Goal: Information Seeking & Learning: Find specific fact

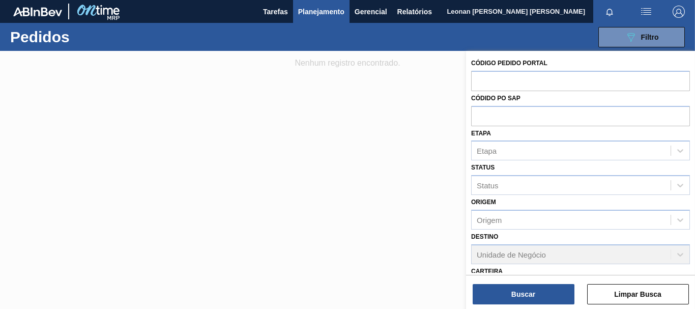
scroll to position [158, 0]
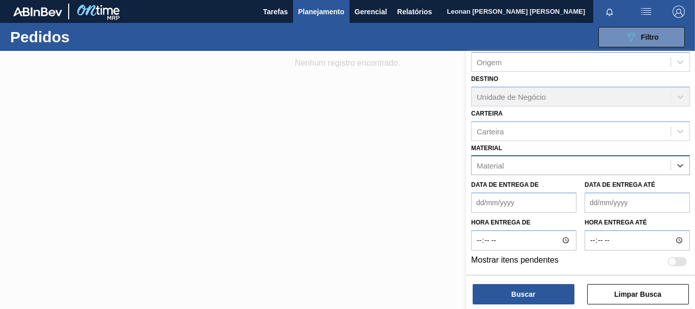
click at [530, 168] on div "Material" at bounding box center [570, 165] width 199 height 15
type input "redmi"
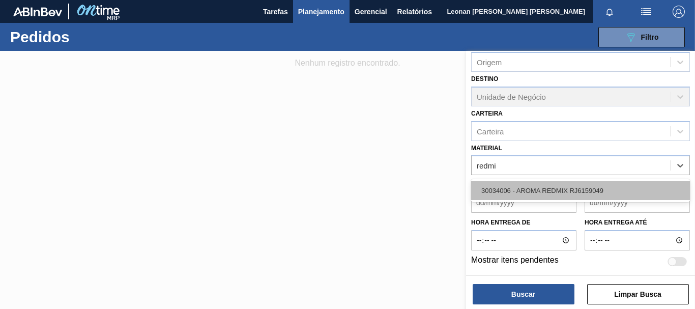
click at [540, 191] on div "30034006 - AROMA REDMIX RJ6159049" at bounding box center [580, 190] width 219 height 19
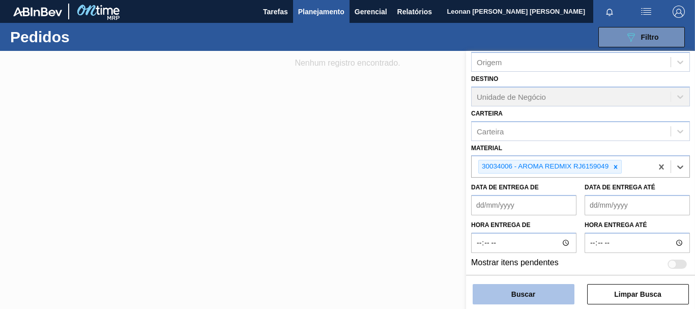
click at [524, 294] on button "Buscar" at bounding box center [523, 294] width 102 height 20
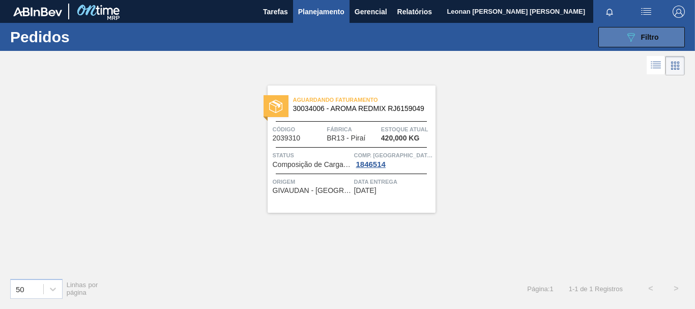
click at [655, 42] on div "089F7B8B-B2A5-4AFE-B5C0-19BA573D28AC Filtro" at bounding box center [641, 37] width 34 height 12
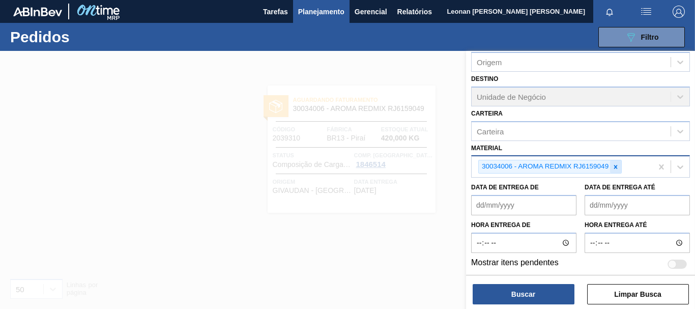
click at [616, 166] on icon at bounding box center [615, 166] width 7 height 7
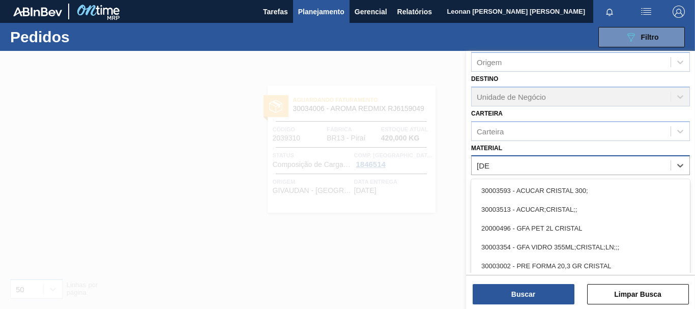
type input "[DEMOGRAPHIC_DATA]"
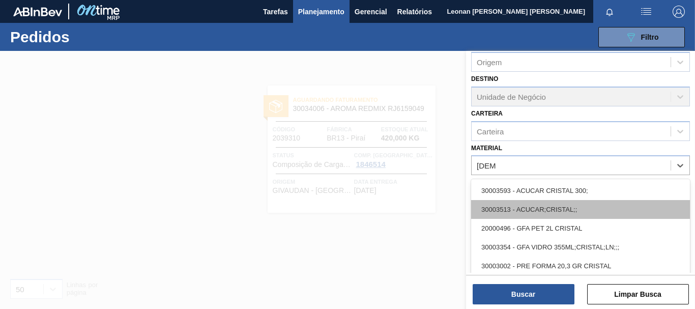
click at [563, 210] on div "30003513 - ACUCAR;CRISTAL;;" at bounding box center [580, 209] width 219 height 19
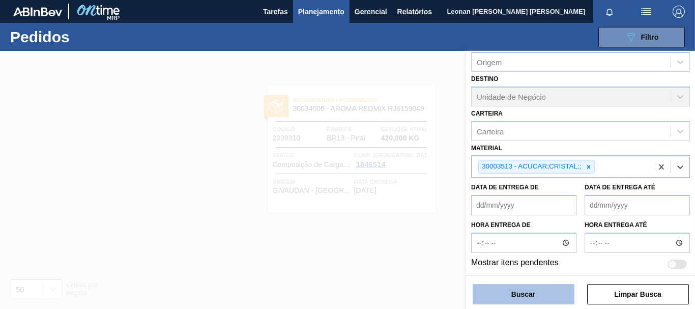
click at [563, 294] on button "Buscar" at bounding box center [523, 294] width 102 height 20
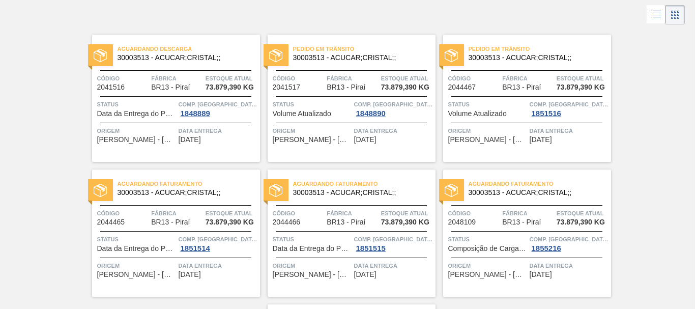
scroll to position [203, 0]
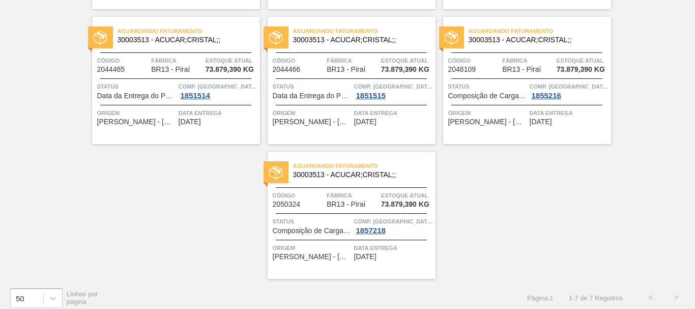
click at [132, 190] on div "Aguardando Descarga 30003513 - ACUCAR;CRISTAL;; Código 2041516 Fábrica BR13 - P…" at bounding box center [347, 76] width 695 height 404
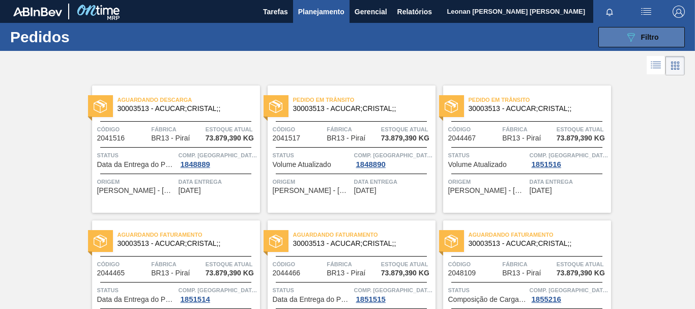
click at [635, 40] on div "089F7B8B-B2A5-4AFE-B5C0-19BA573D28AC Filtro" at bounding box center [641, 37] width 34 height 12
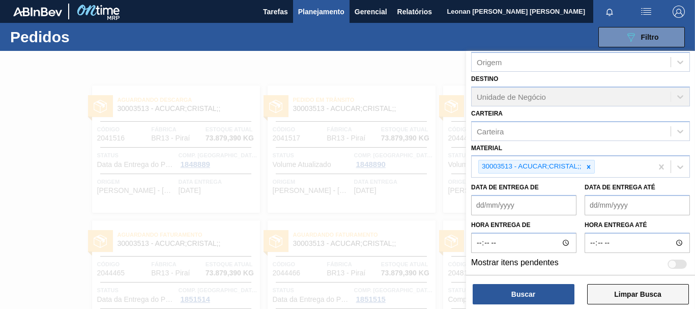
click at [658, 293] on button "Limpar Busca" at bounding box center [638, 294] width 102 height 20
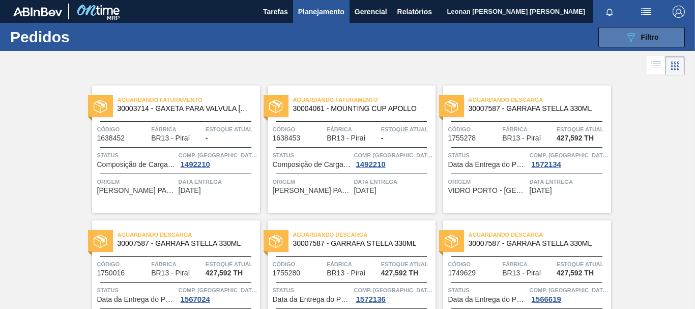
click at [635, 41] on div "089F7B8B-B2A5-4AFE-B5C0-19BA573D28AC Filtro" at bounding box center [641, 37] width 34 height 12
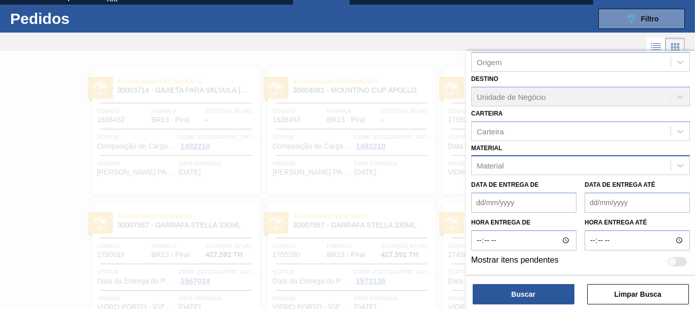
click at [629, 166] on div "Material" at bounding box center [570, 165] width 199 height 15
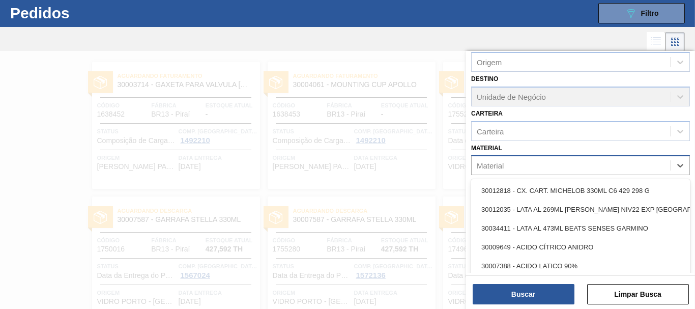
scroll to position [27, 0]
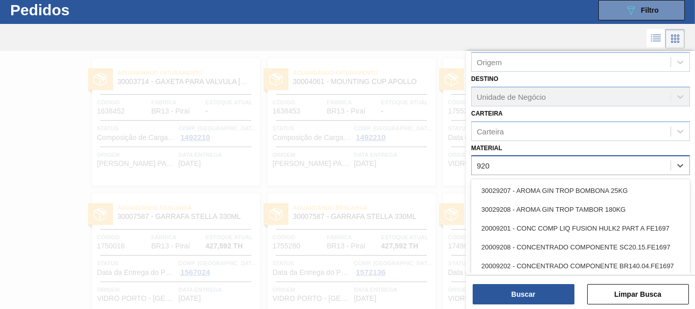
type input "9207"
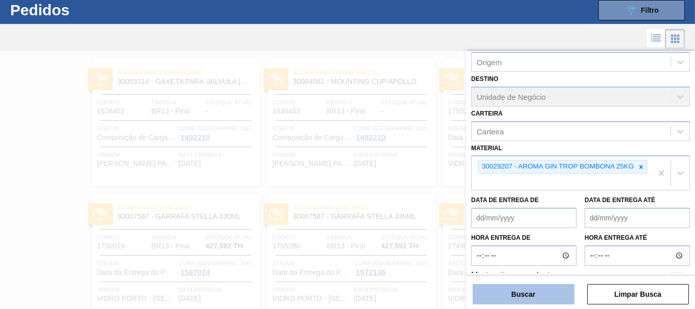
click at [538, 295] on button "Buscar" at bounding box center [523, 294] width 102 height 20
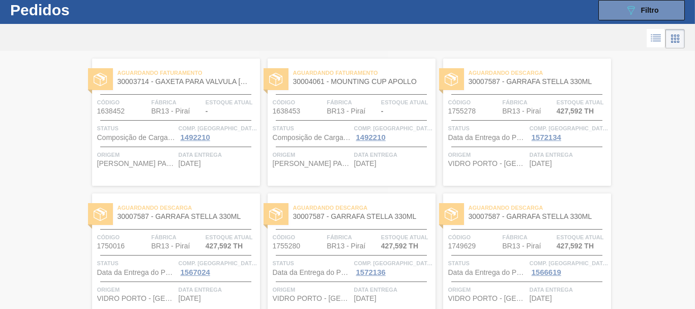
scroll to position [0, 0]
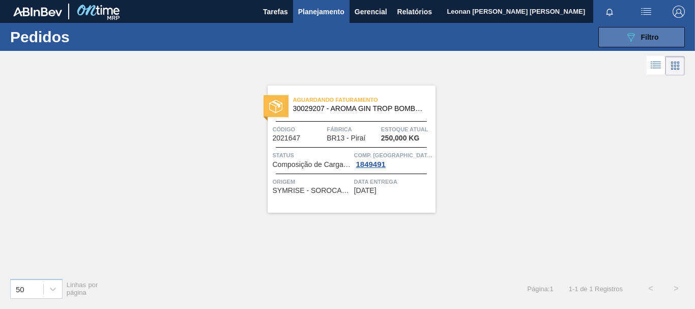
click at [676, 35] on button "089F7B8B-B2A5-4AFE-B5C0-19BA573D28AC Filtro" at bounding box center [641, 37] width 86 height 20
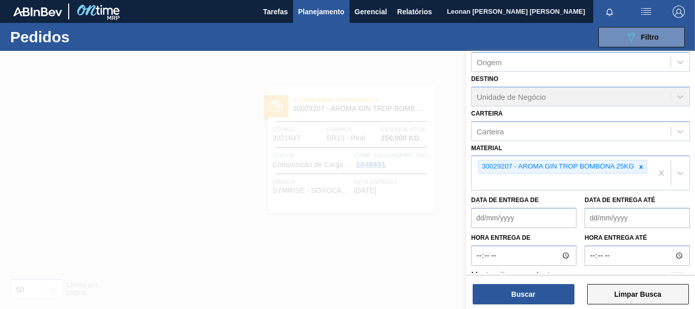
click at [651, 288] on button "Limpar Busca" at bounding box center [638, 294] width 102 height 20
